Goal: Task Accomplishment & Management: Use online tool/utility

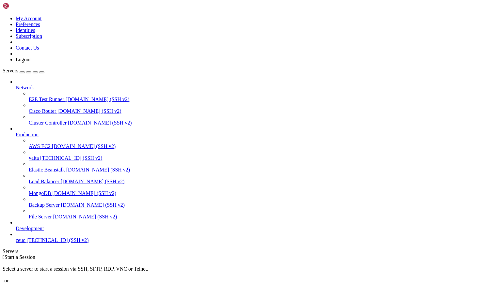
click at [39, 155] on span "yaita" at bounding box center [34, 158] width 10 height 6
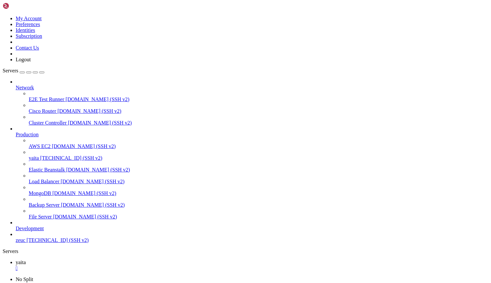
scroll to position [904, 0]
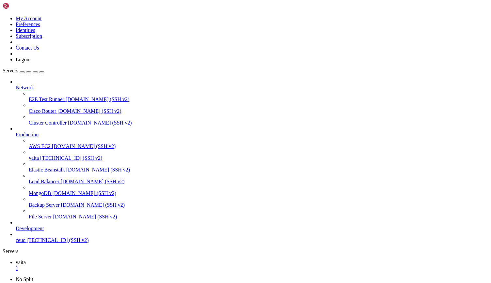
drag, startPoint x: 5, startPoint y: 598, endPoint x: 175, endPoint y: 614, distance: 171.1
drag, startPoint x: 175, startPoint y: 614, endPoint x: 7, endPoint y: 597, distance: 169.6
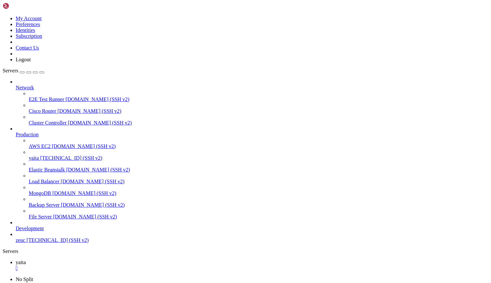
drag, startPoint x: 93, startPoint y: 606, endPoint x: 112, endPoint y: 607, distance: 18.9
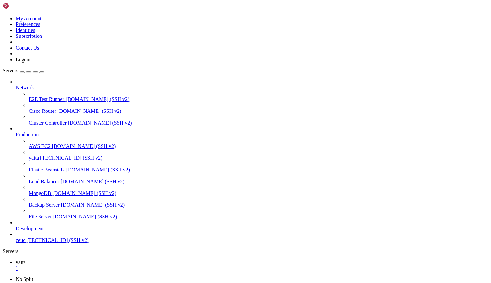
scroll to position [4555, 0]
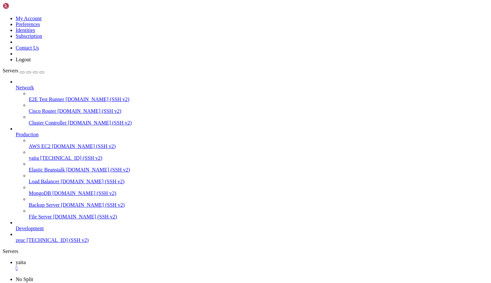
scroll to position [5048, 0]
drag, startPoint x: 291, startPoint y: 491, endPoint x: 324, endPoint y: 490, distance: 33.0
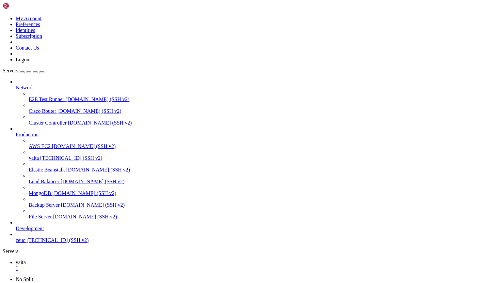
scroll to position [5808, 0]
drag, startPoint x: 5, startPoint y: 452, endPoint x: 194, endPoint y: 613, distance: 247.7
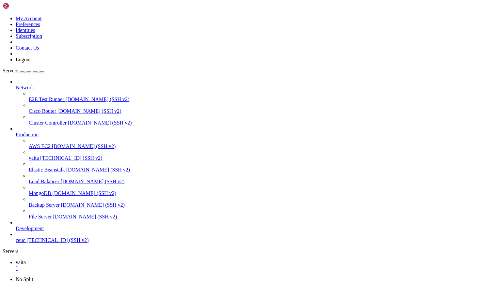
copy div "[DATE] 12:58:13 ip-172-31-91-17 bash[1215573]: [DATE] 12:58:13 [http-nio-8084-e…"
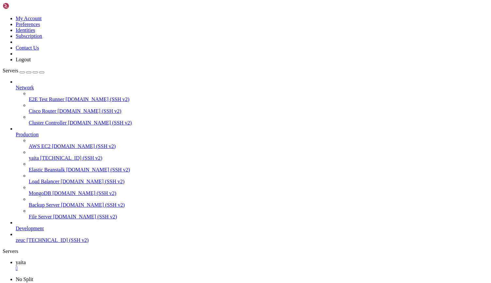
scroll to position [6097, 0]
drag, startPoint x: 5, startPoint y: 547, endPoint x: 37, endPoint y: 576, distance: 43.4
drag, startPoint x: 5, startPoint y: 531, endPoint x: 126, endPoint y: 595, distance: 137.2
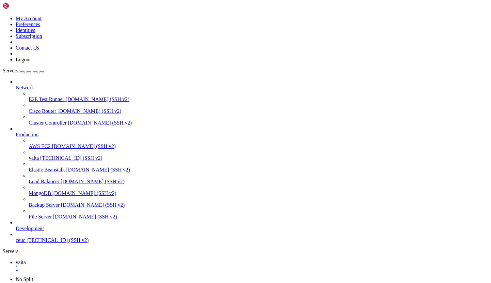
drag, startPoint x: 4, startPoint y: 530, endPoint x: 37, endPoint y: 561, distance: 45.5
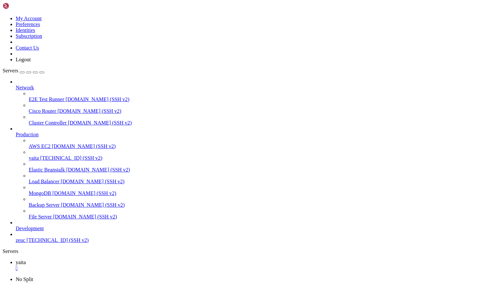
drag, startPoint x: 15, startPoint y: 538, endPoint x: 232, endPoint y: 589, distance: 223.1
